Goal: Information Seeking & Learning: Learn about a topic

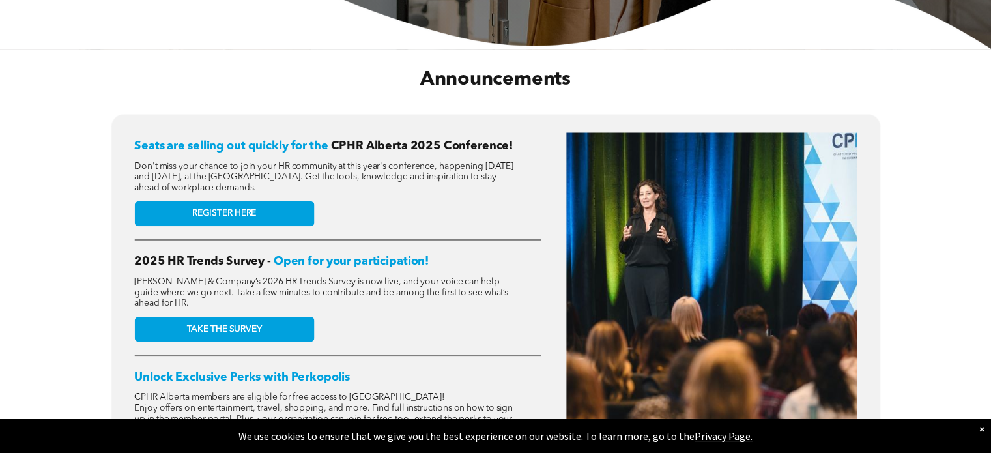
scroll to position [485, 0]
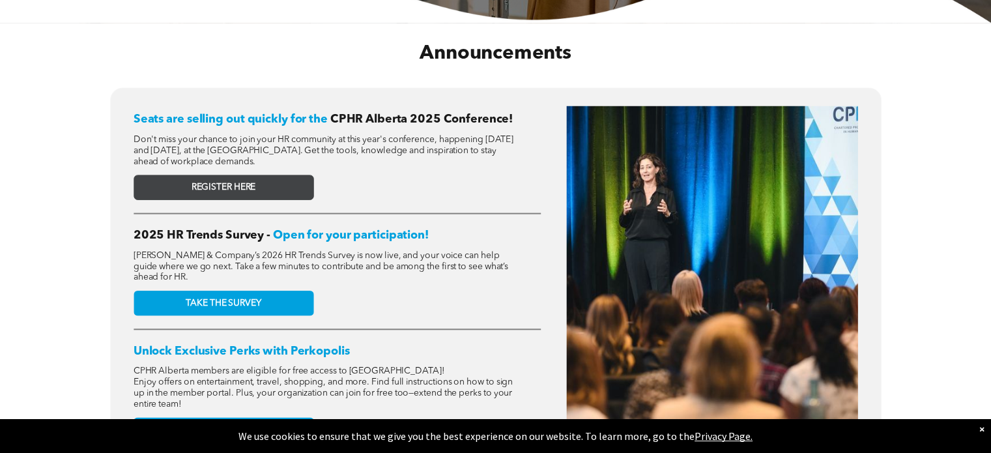
click at [238, 188] on span "REGISTER HERE" at bounding box center [223, 187] width 64 height 11
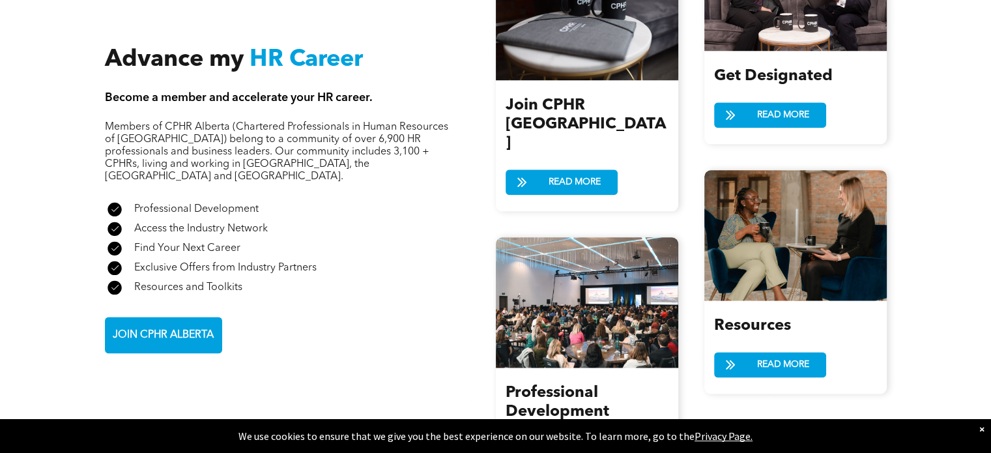
scroll to position [1619, 0]
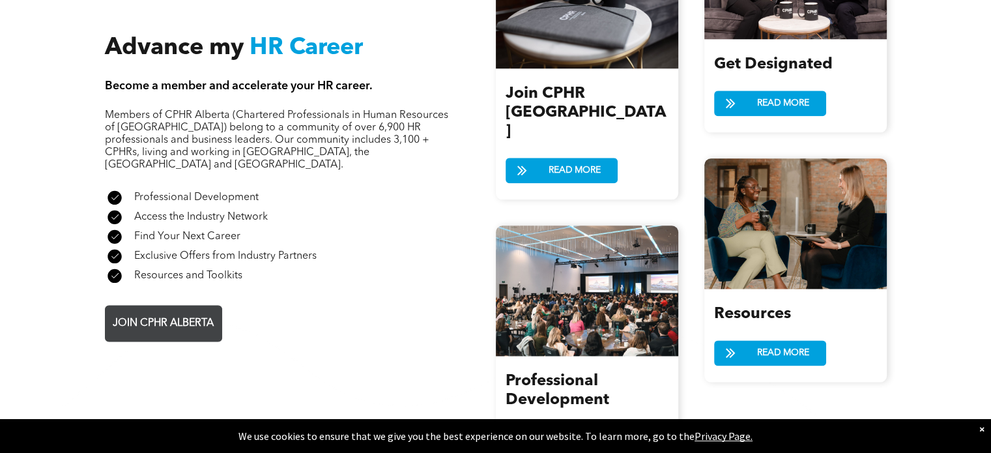
click at [156, 311] on span "JOIN CPHR ALBERTA" at bounding box center [163, 323] width 110 height 25
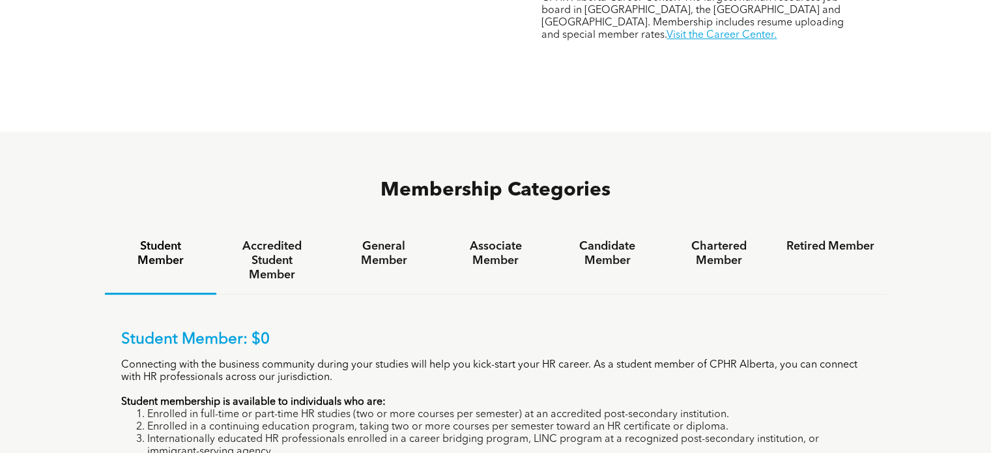
scroll to position [751, 0]
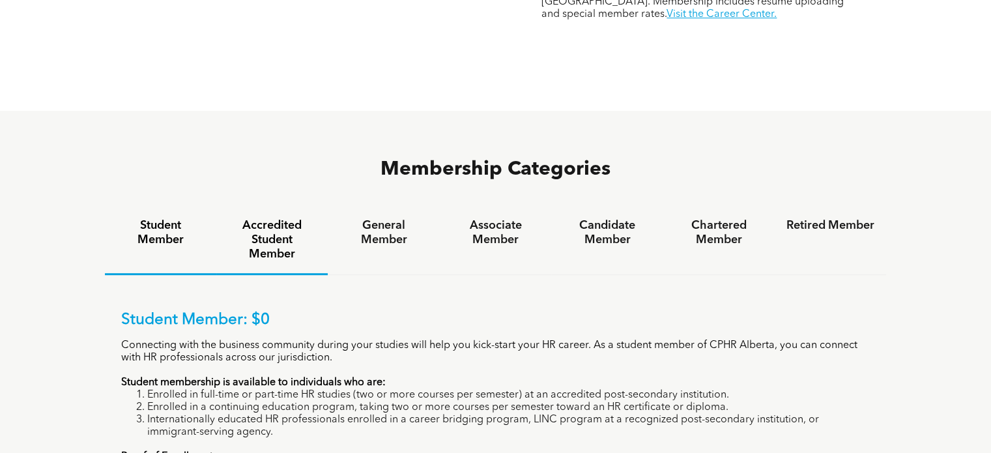
click at [266, 218] on h4 "Accredited Student Member" at bounding box center [272, 239] width 88 height 43
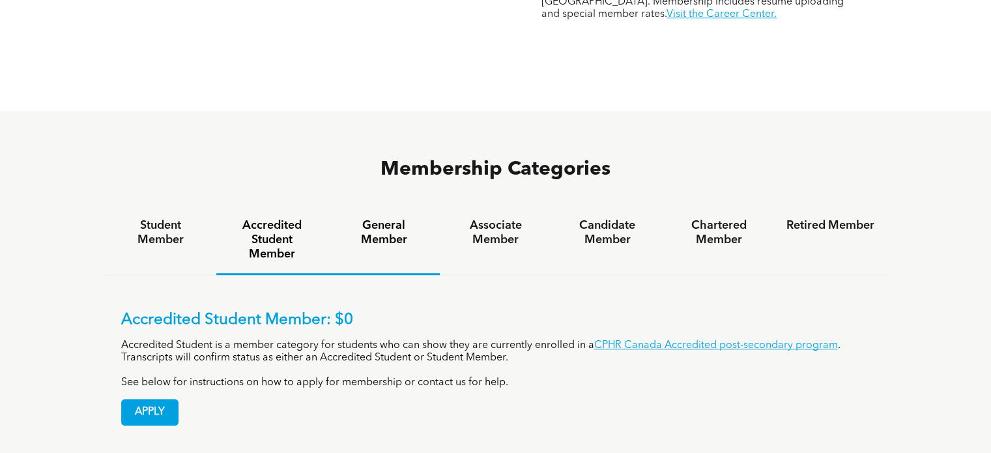
click at [375, 218] on h4 "General Member" at bounding box center [383, 232] width 88 height 29
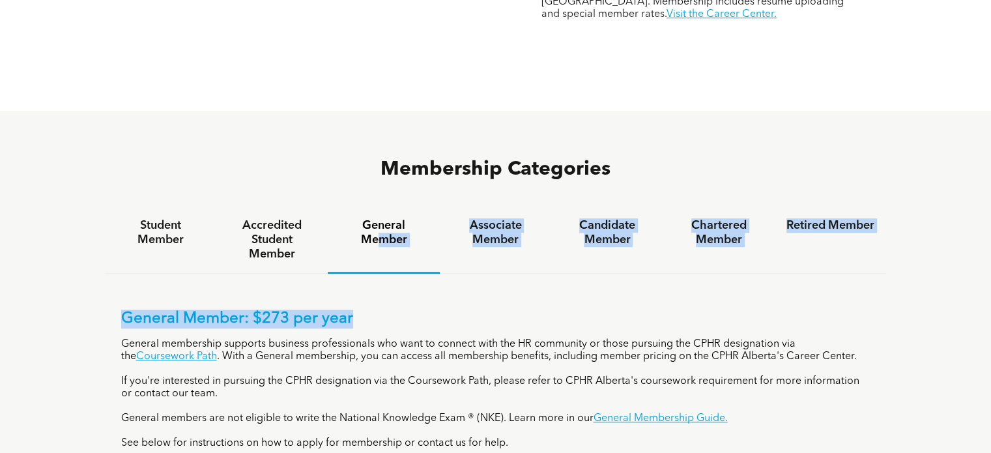
drag, startPoint x: 375, startPoint y: 173, endPoint x: 428, endPoint y: 236, distance: 81.8
click at [428, 236] on div "Student Member Accredited Student Member General Member Associate Member Candid…" at bounding box center [496, 354] width 782 height 296
click at [146, 351] on link "Coursework Path" at bounding box center [176, 356] width 81 height 10
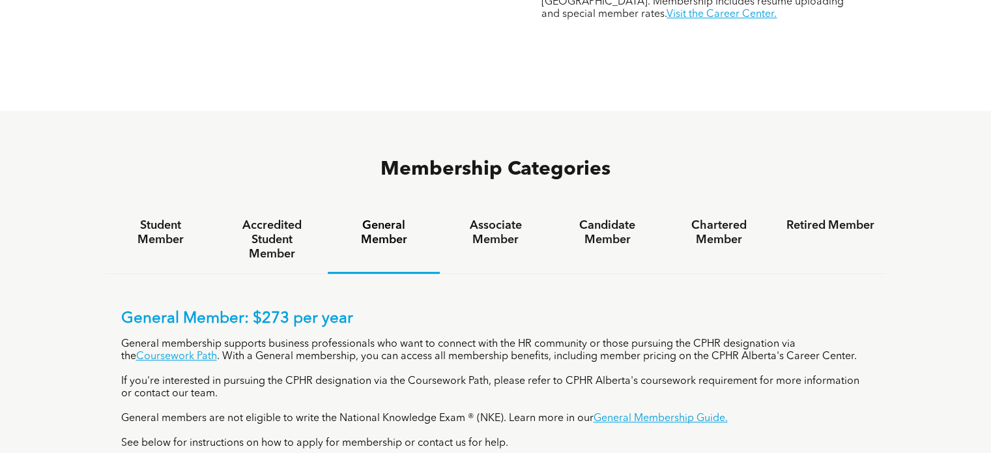
click at [281, 309] on div "General Member: $273 per year General membership supports business professional…" at bounding box center [495, 379] width 749 height 140
click at [150, 351] on link "Coursework Path" at bounding box center [176, 356] width 81 height 10
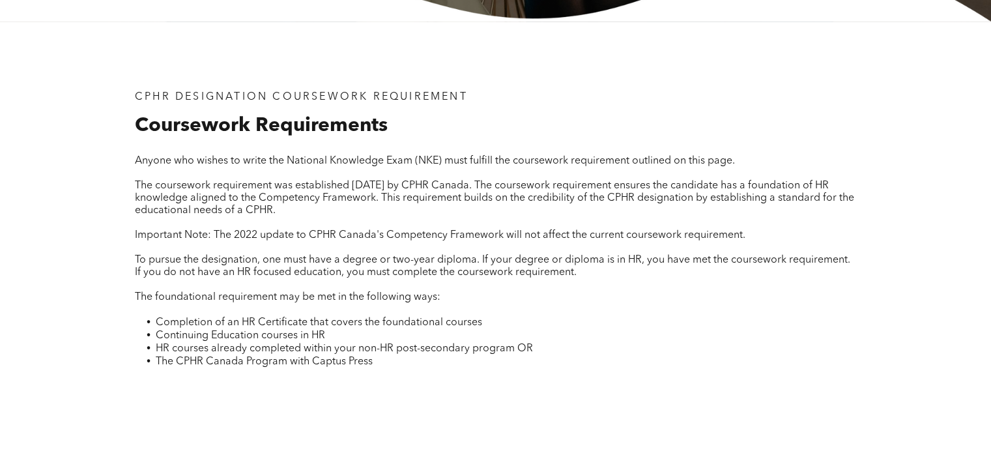
scroll to position [434, 0]
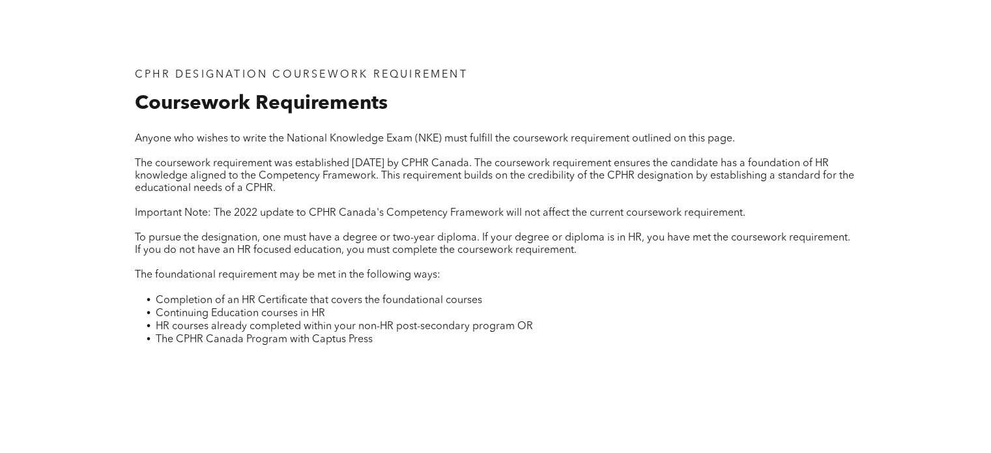
click at [797, 89] on h2 "Coursework Requirements" at bounding box center [495, 103] width 721 height 29
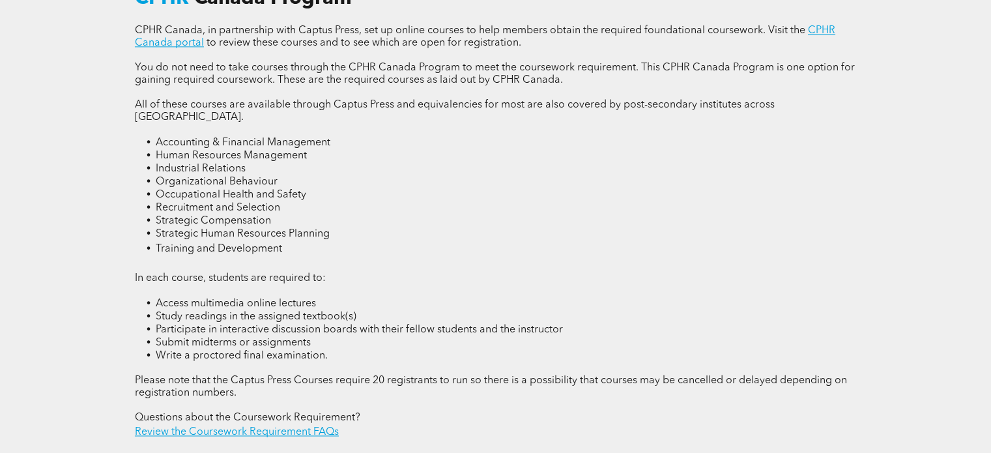
scroll to position [1784, 0]
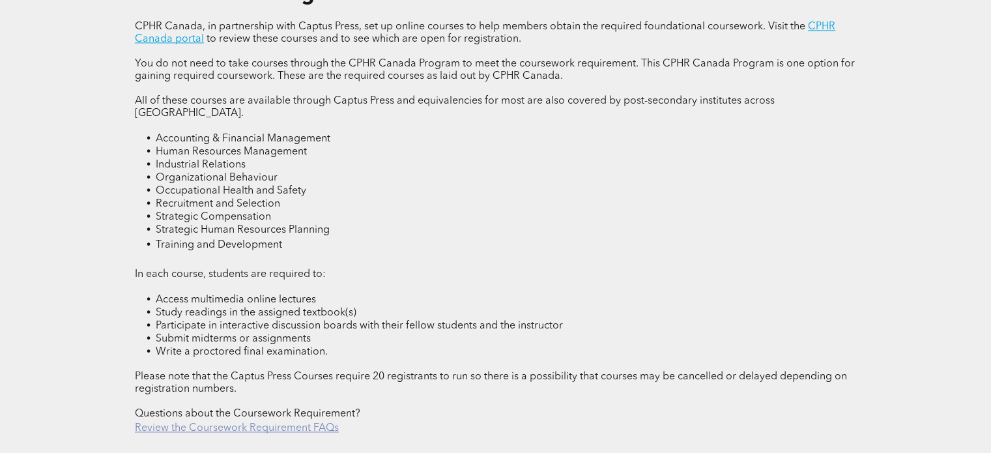
click at [252, 423] on link "Review the Coursework Requirement FAQs" at bounding box center [237, 428] width 204 height 10
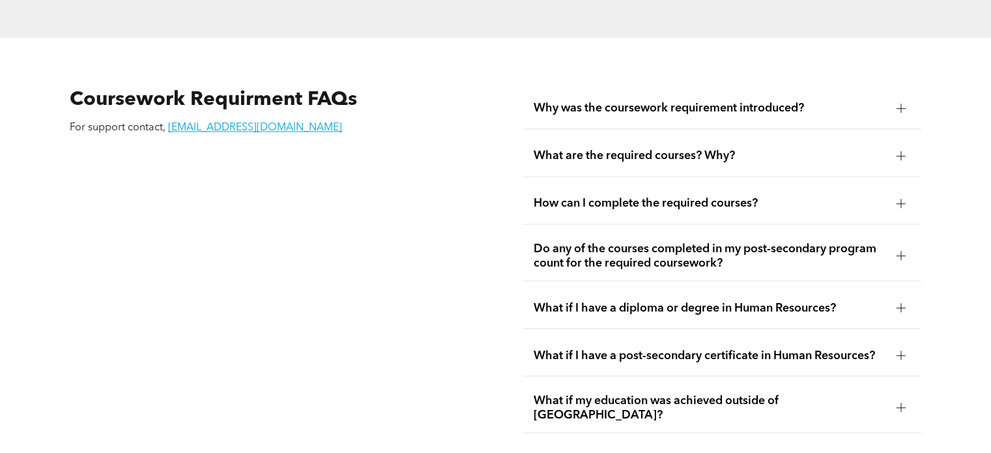
scroll to position [2239, 0]
